Goal: Information Seeking & Learning: Learn about a topic

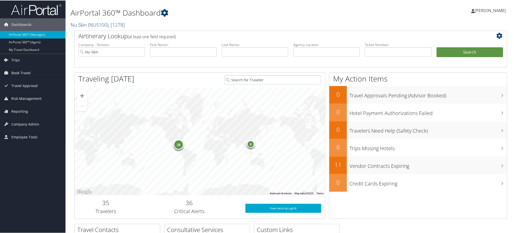
click at [115, 23] on span ", [ 1278 ]" at bounding box center [116, 24] width 16 height 7
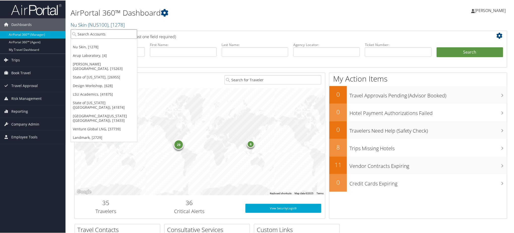
click at [110, 32] on input "search" at bounding box center [104, 33] width 66 height 9
type input "howard univer"
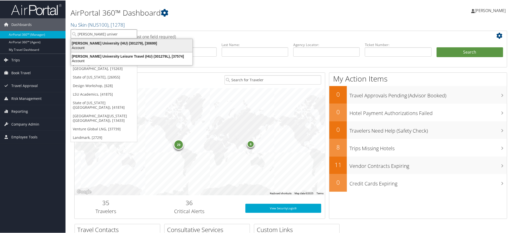
click at [98, 46] on div "Account" at bounding box center [131, 47] width 127 height 5
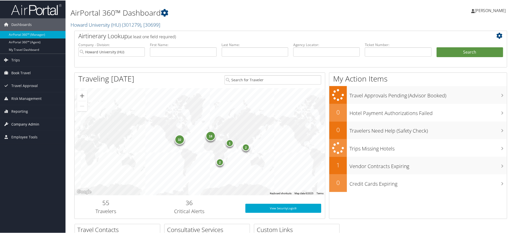
click at [31, 123] on span "Company Admin" at bounding box center [25, 124] width 28 height 13
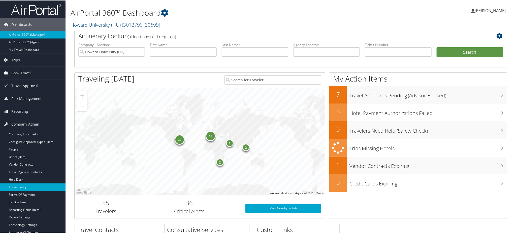
click at [28, 186] on link "Travel Policy" at bounding box center [33, 187] width 66 height 8
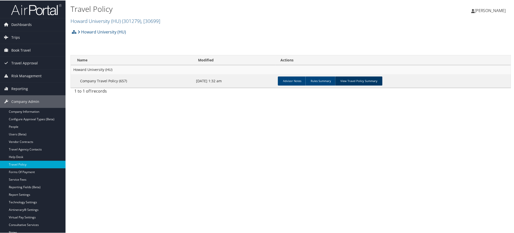
click at [353, 79] on link "View Travel Policy Summary" at bounding box center [358, 80] width 47 height 9
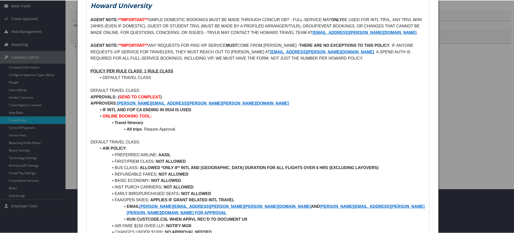
scroll to position [34, 0]
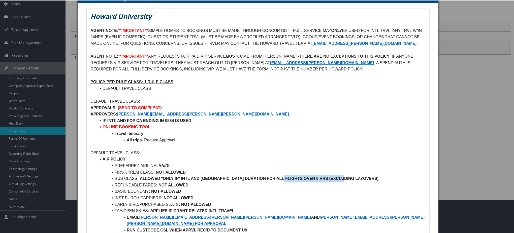
drag, startPoint x: 281, startPoint y: 179, endPoint x: 345, endPoint y: 180, distance: 63.8
click at [345, 180] on li "BUS CLASS : ALLOWED *ONLY IF* INTL AND [GEOGRAPHIC_DATA] DURATION FOR ALL FLIGH…" at bounding box center [261, 178] width 329 height 7
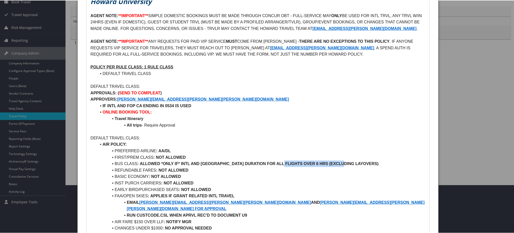
scroll to position [101, 0]
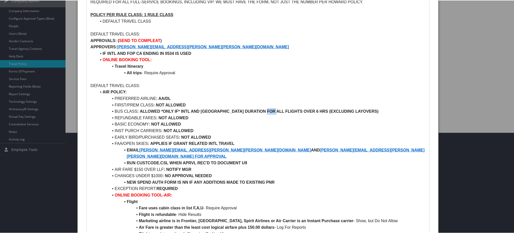
drag, startPoint x: 266, startPoint y: 112, endPoint x: 286, endPoint y: 112, distance: 20.9
click at [273, 112] on strong "ALLOWED *ONLY IF* INTL AND [GEOGRAPHIC_DATA] DURATION FOR ALL FLIGHTS OVER 6 HR…" at bounding box center [259, 111] width 239 height 4
click at [296, 112] on strong "ALLOWED *ONLY IF* INTL AND [GEOGRAPHIC_DATA] DURATION FOR ALL FLIGHTS OVER 6 HR…" at bounding box center [259, 111] width 239 height 4
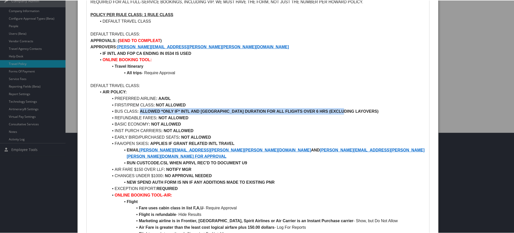
drag, startPoint x: 344, startPoint y: 110, endPoint x: 141, endPoint y: 111, distance: 203.8
click at [141, 111] on li "BUS CLASS : ALLOWED *ONLY IF* INTL AND [GEOGRAPHIC_DATA] DURATION FOR ALL FLIGH…" at bounding box center [261, 111] width 329 height 7
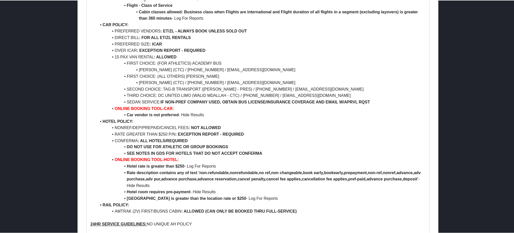
scroll to position [337, 0]
